Goal: Navigation & Orientation: Find specific page/section

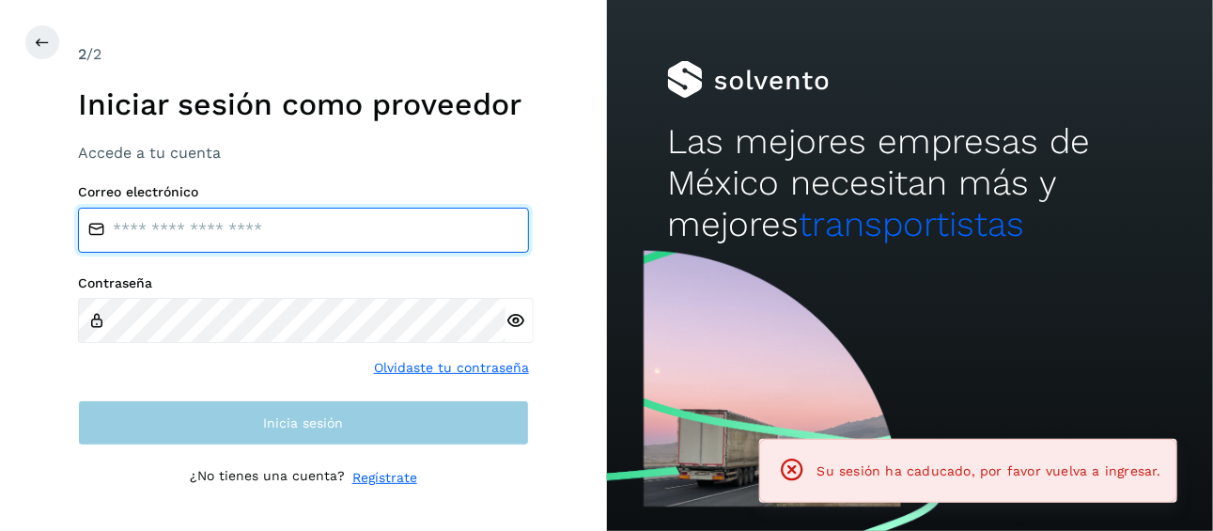
type input "**********"
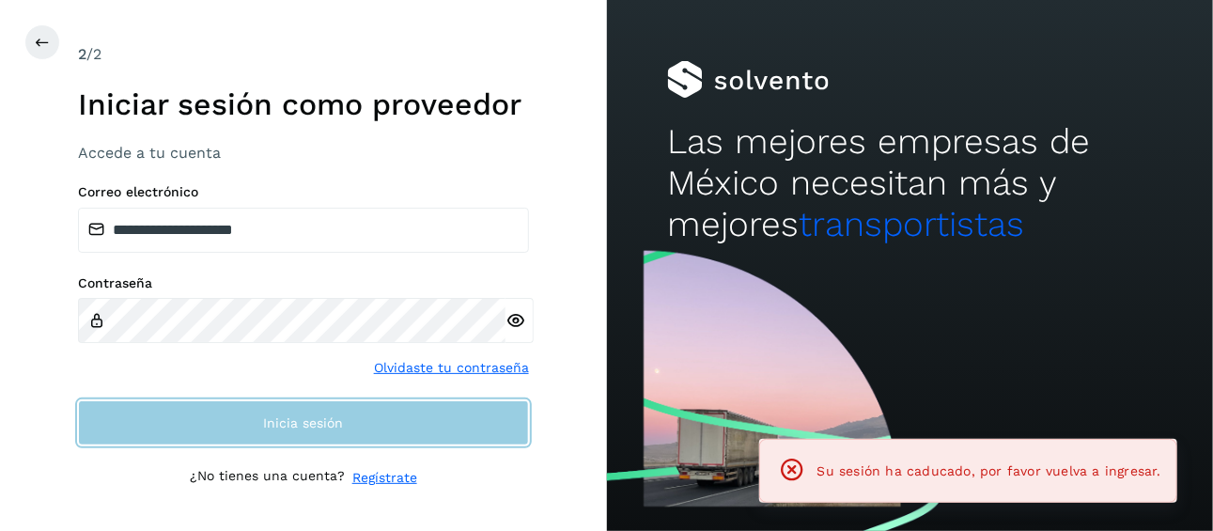
click at [304, 431] on button "Inicia sesión" at bounding box center [303, 422] width 451 height 45
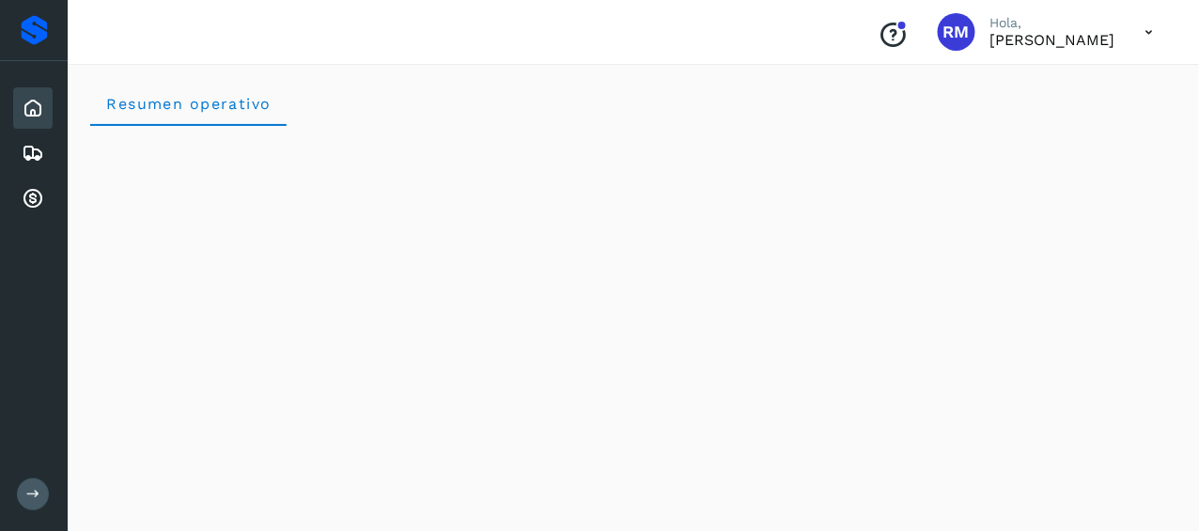
click at [36, 493] on icon at bounding box center [33, 494] width 14 height 14
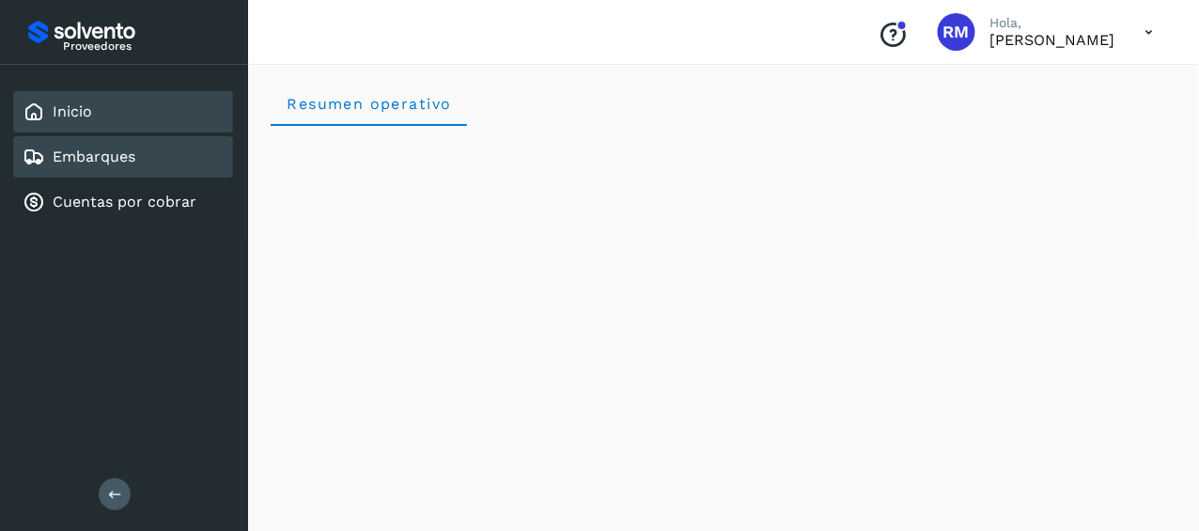
click at [102, 151] on link "Embarques" at bounding box center [94, 157] width 83 height 18
